Goal: Learn about a topic: Learn about a topic

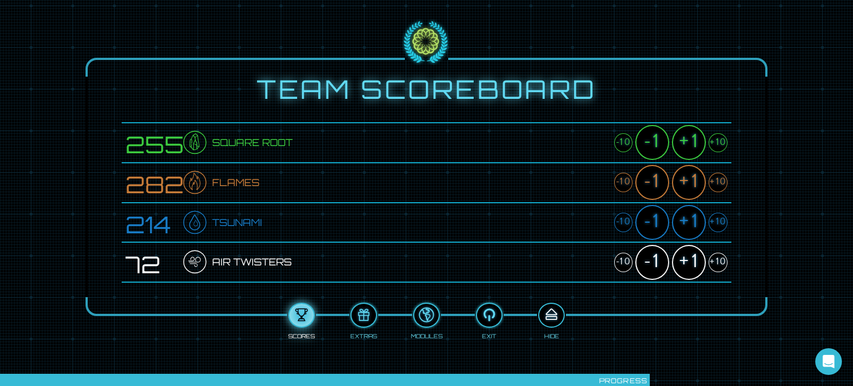
click at [553, 321] on div at bounding box center [551, 315] width 24 height 18
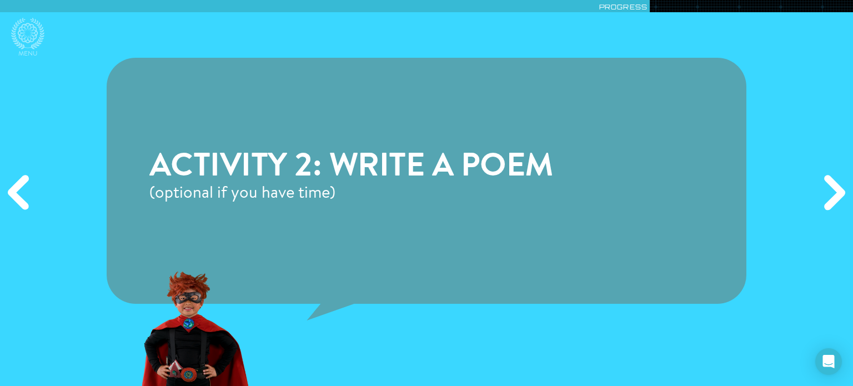
click at [829, 201] on div "Next" at bounding box center [832, 193] width 41 height 116
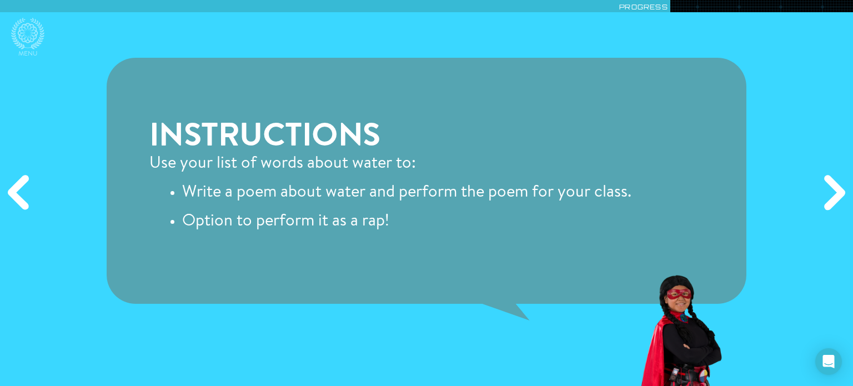
click at [829, 201] on div "Next" at bounding box center [832, 193] width 41 height 116
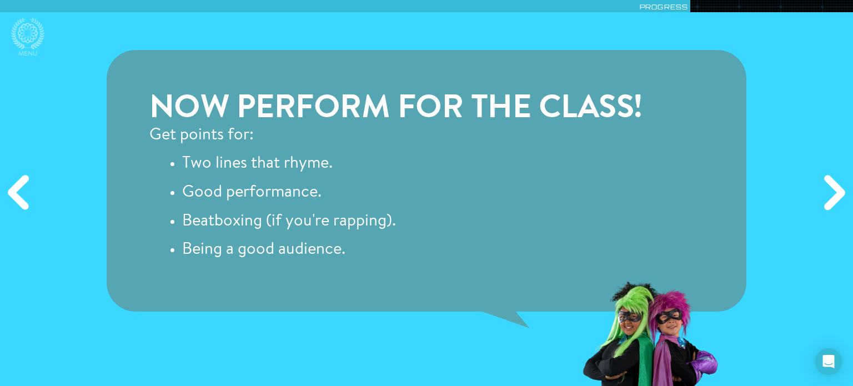
click at [829, 201] on div "Next" at bounding box center [832, 193] width 41 height 116
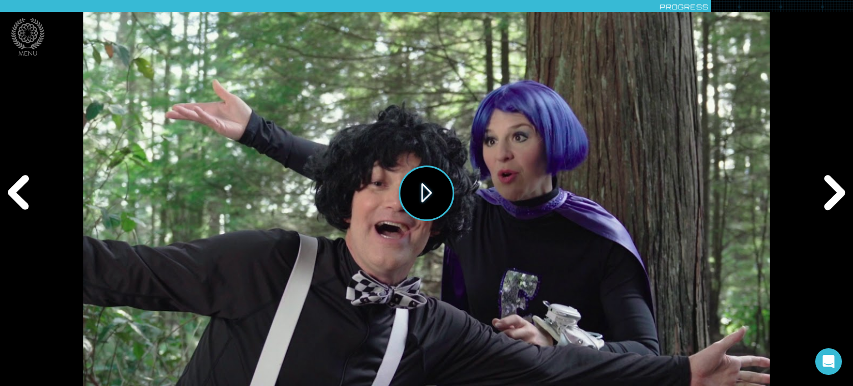
click at [426, 191] on button "Play" at bounding box center [427, 193] width 56 height 56
